Goal: Use online tool/utility: Use online tool/utility

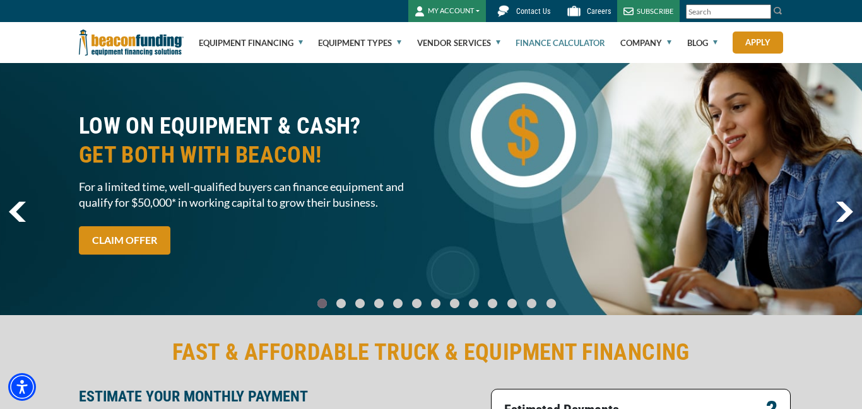
click at [580, 44] on link "Finance Calculator" at bounding box center [560, 43] width 90 height 40
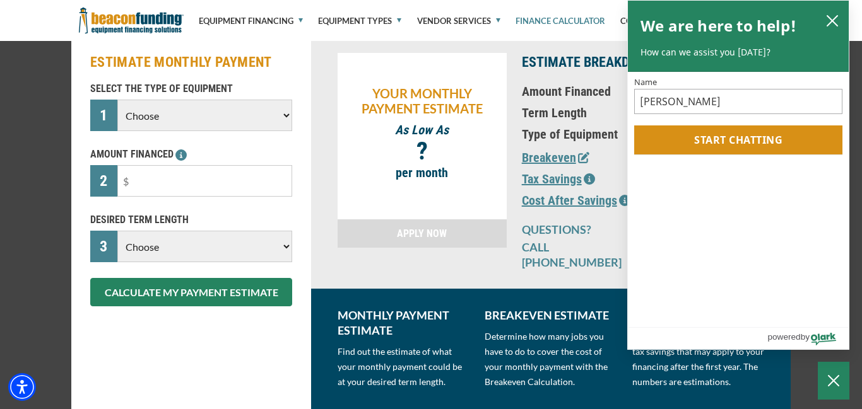
scroll to position [153, 0]
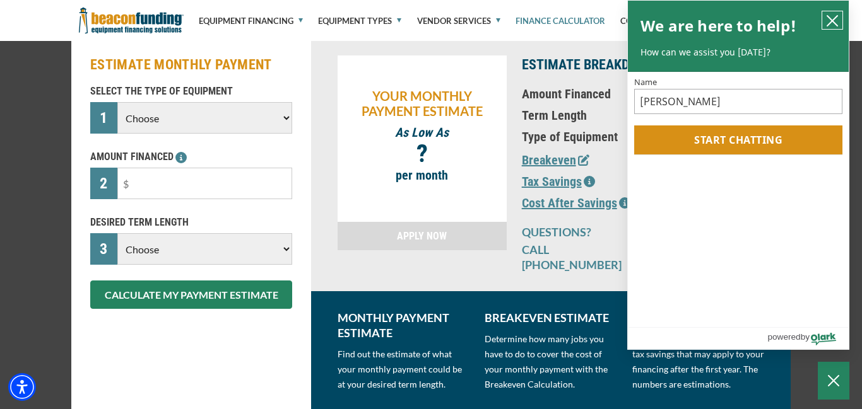
click at [835, 21] on icon "close chatbox" at bounding box center [832, 21] width 13 height 13
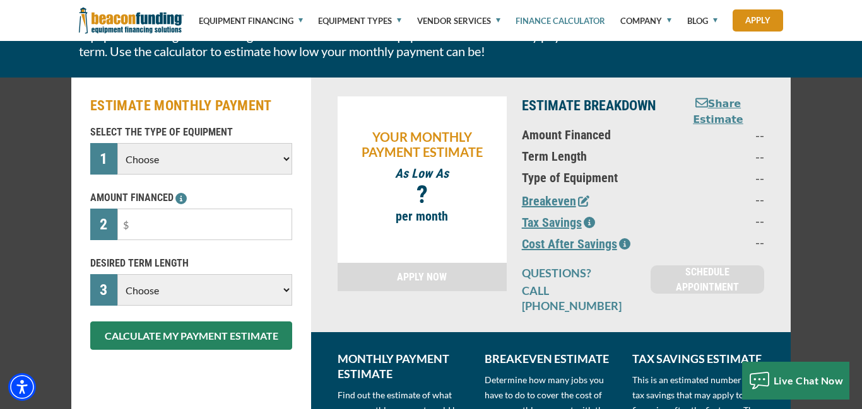
scroll to position [109, 0]
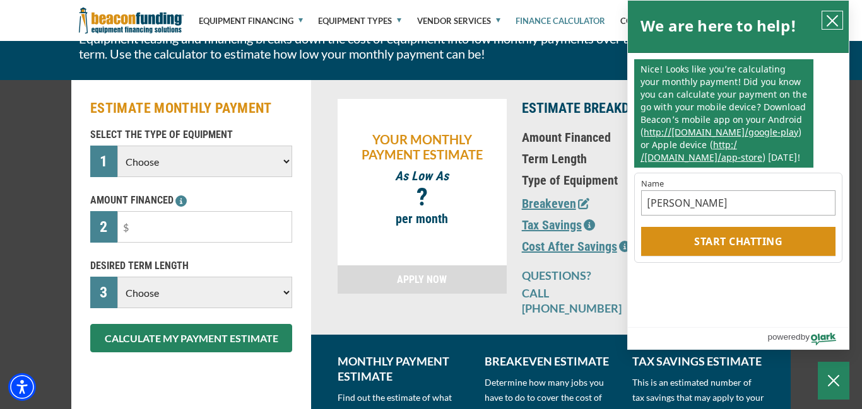
click at [836, 23] on icon "close chatbox" at bounding box center [832, 21] width 13 height 13
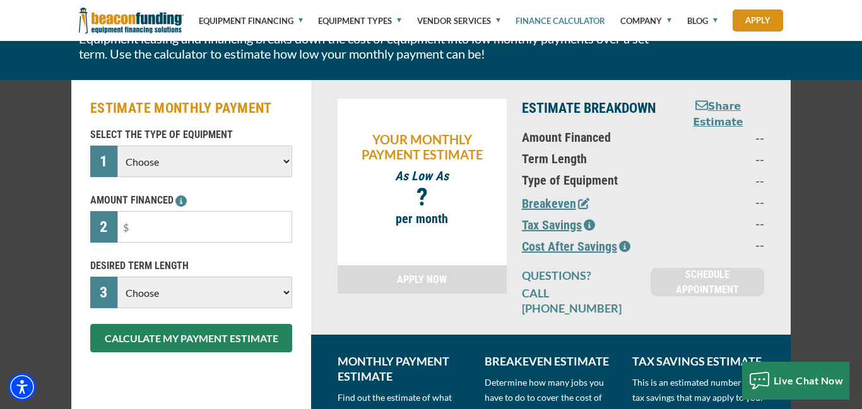
click at [681, 219] on p "--" at bounding box center [718, 223] width 92 height 15
